Goal: Use online tool/utility: Utilize a website feature to perform a specific function

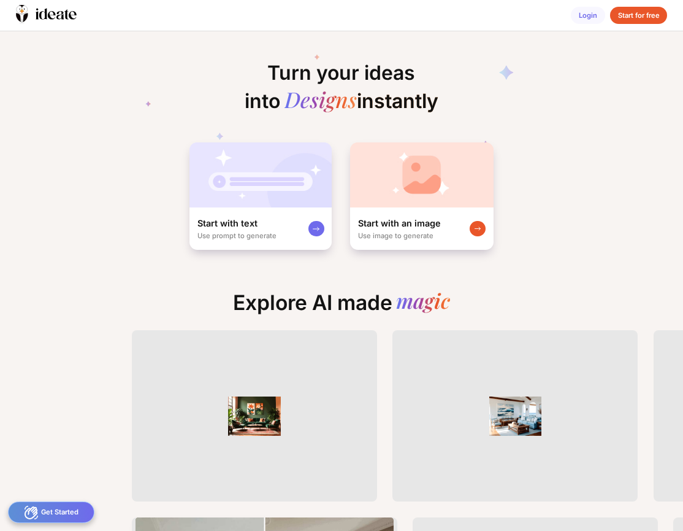
scroll to position [0, 104]
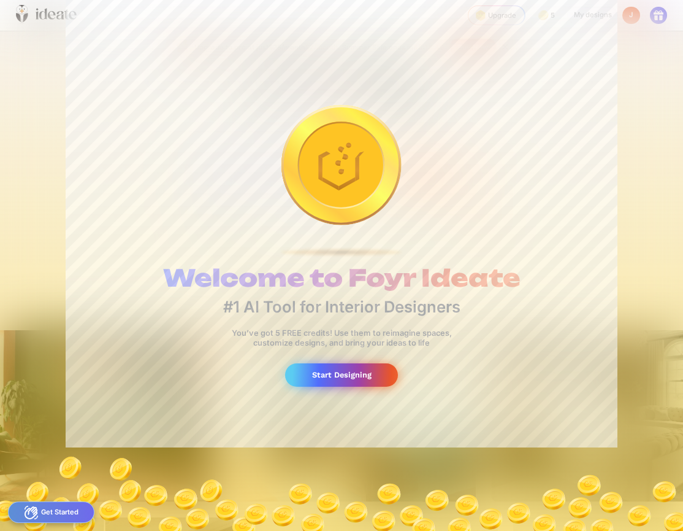
click at [325, 372] on div "Start Designing" at bounding box center [341, 374] width 112 height 23
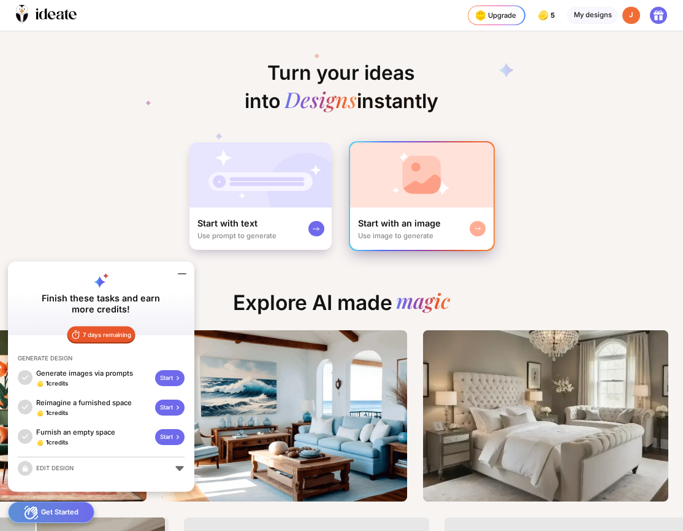
click at [393, 250] on div "Start with an image Use image to generate" at bounding box center [422, 196] width 146 height 110
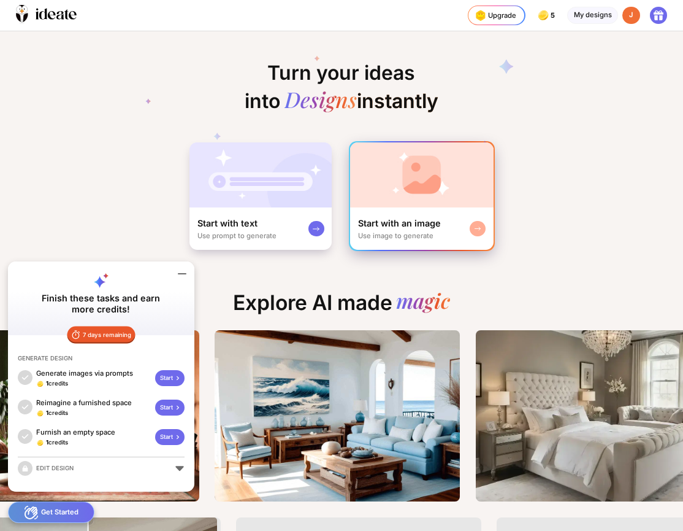
click at [413, 234] on div "Use image to generate" at bounding box center [395, 235] width 75 height 9
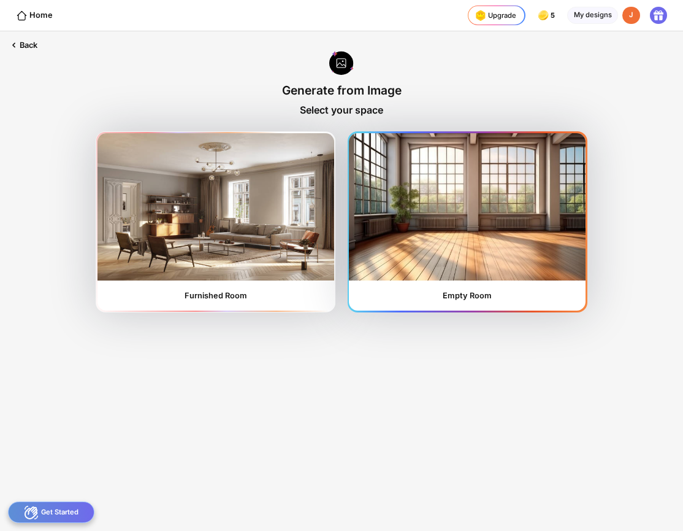
click at [413, 229] on img at bounding box center [467, 206] width 237 height 147
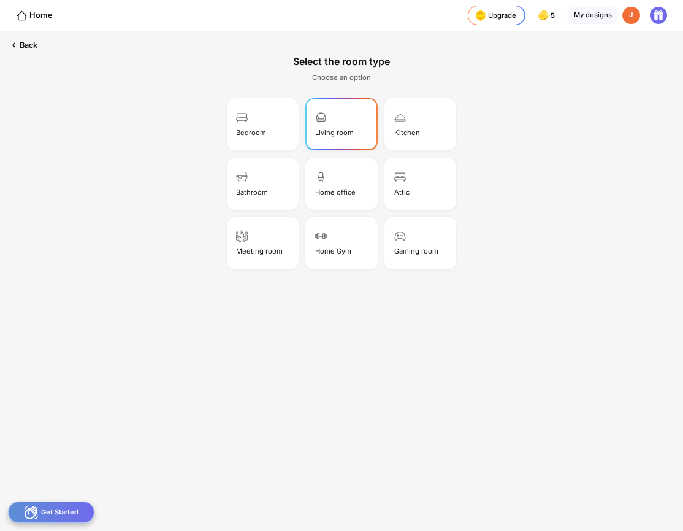
click at [350, 117] on div "Living room" at bounding box center [341, 123] width 69 height 49
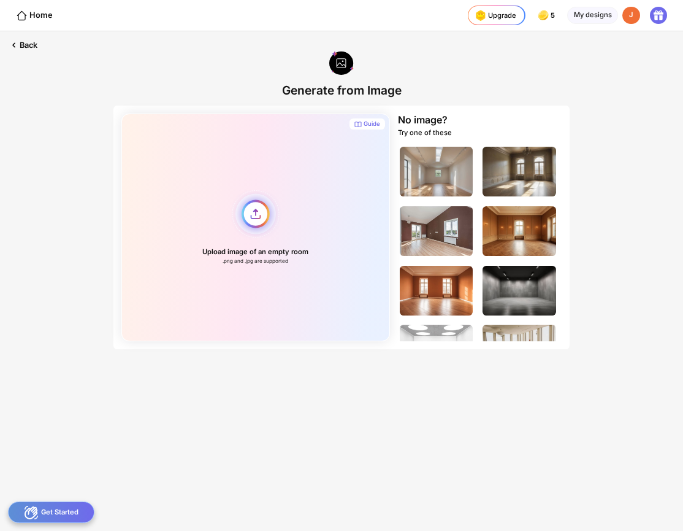
click at [261, 206] on div "Upload image of an empty room .png and .jpg are supported" at bounding box center [255, 227] width 269 height 228
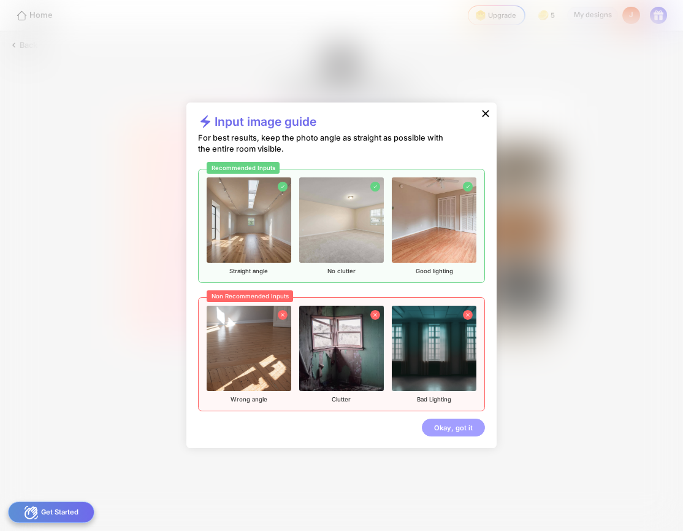
click at [445, 429] on div "Okay, got it" at bounding box center [453, 427] width 63 height 18
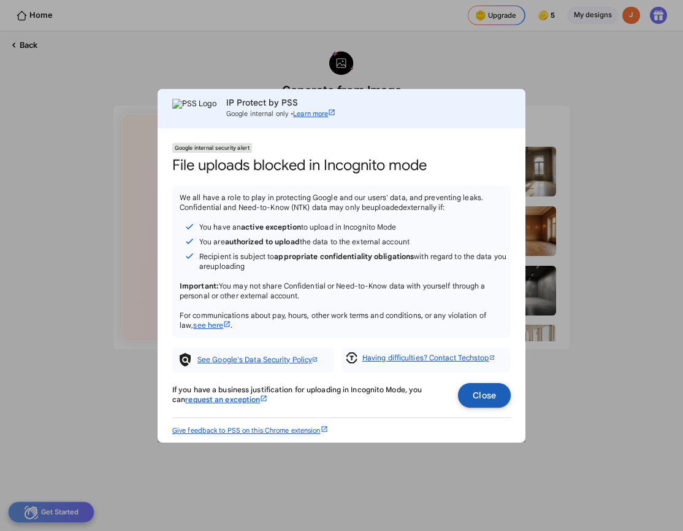
click at [494, 401] on span at bounding box center [484, 394] width 53 height 29
